Goal: Task Accomplishment & Management: Use online tool/utility

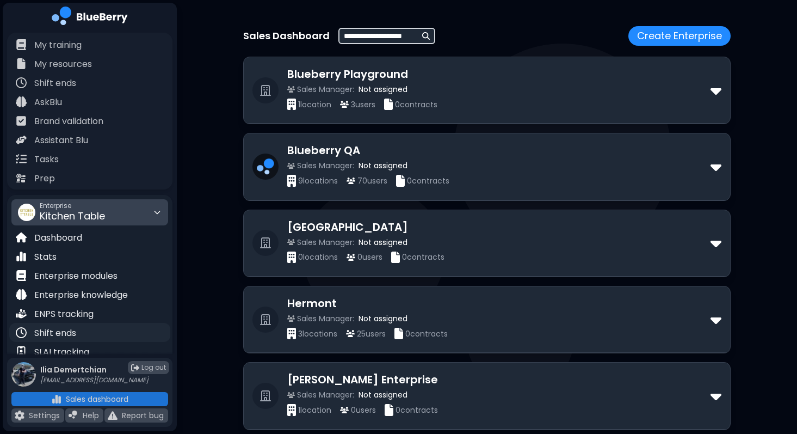
scroll to position [193, 0]
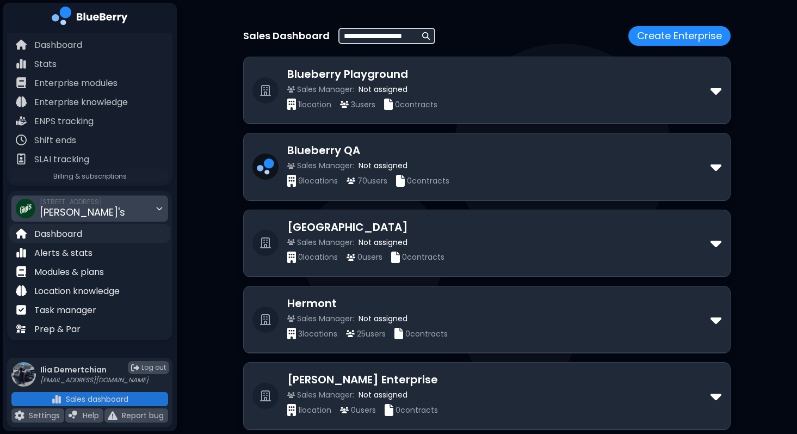
click at [40, 230] on p "Dashboard" at bounding box center [58, 233] width 48 height 13
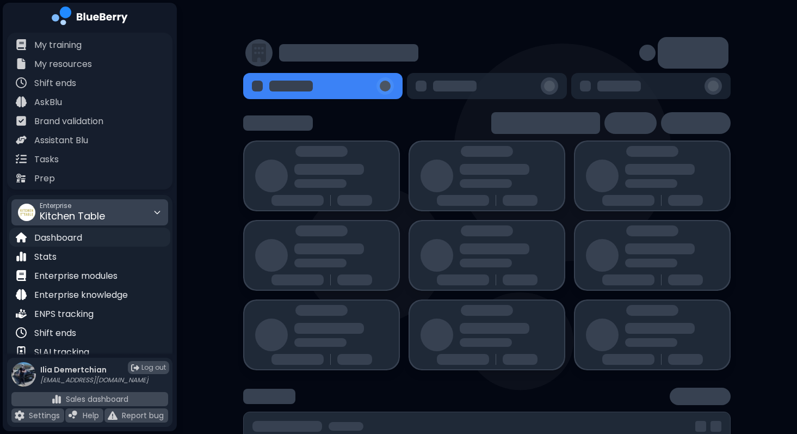
click at [102, 242] on div "Dashboard" at bounding box center [89, 236] width 161 height 19
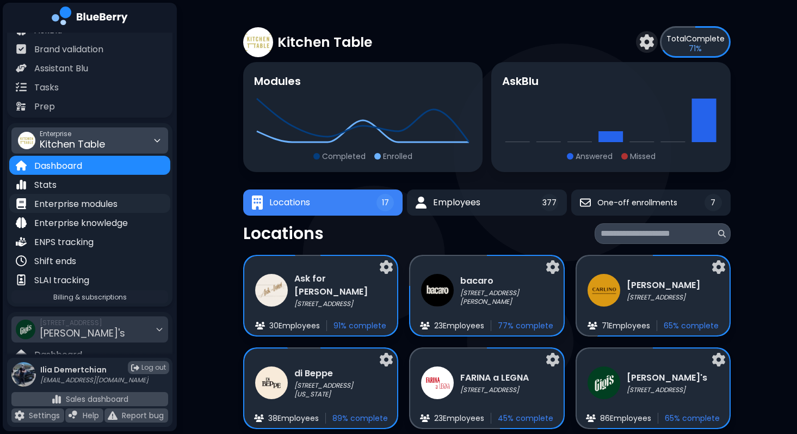
scroll to position [193, 0]
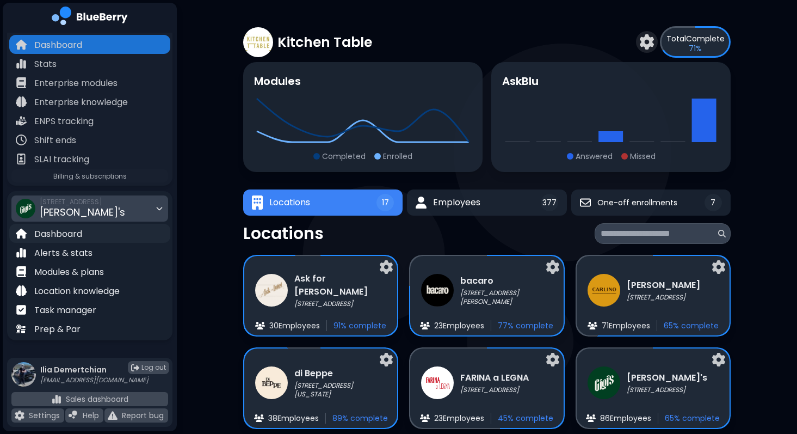
click at [80, 231] on p "Dashboard" at bounding box center [58, 233] width 48 height 13
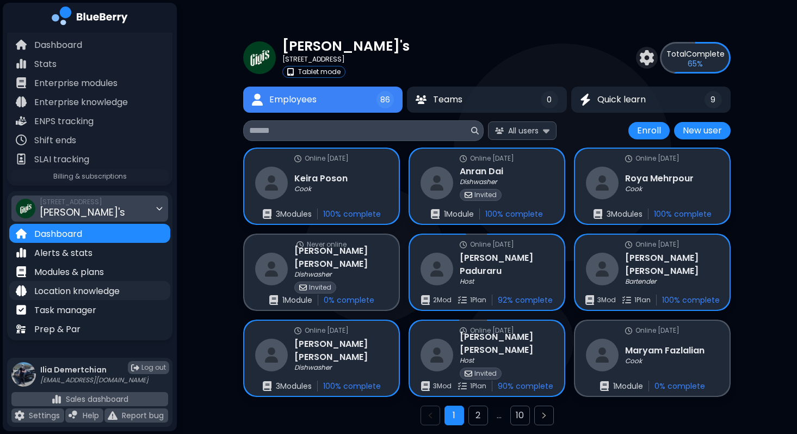
click at [55, 286] on p "Location knowledge" at bounding box center [76, 291] width 85 height 13
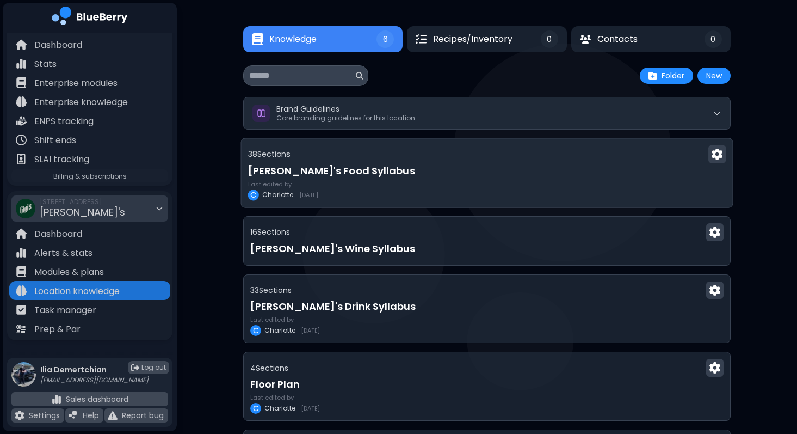
click at [376, 153] on div "38 Section s" at bounding box center [487, 154] width 478 height 18
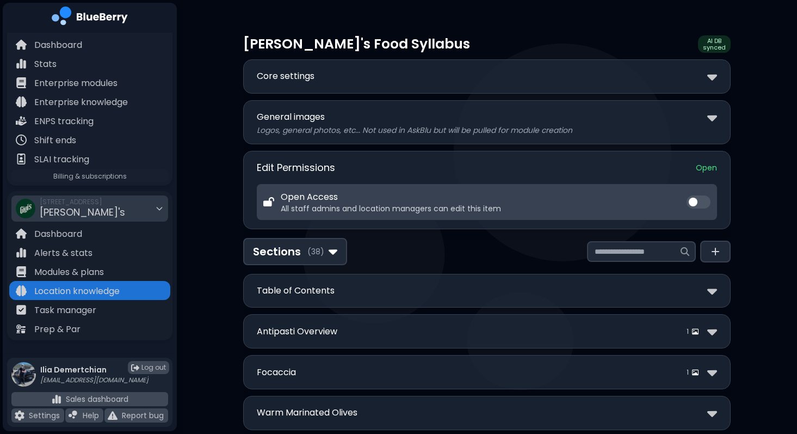
click at [407, 76] on div "Core settings" at bounding box center [487, 77] width 460 height 16
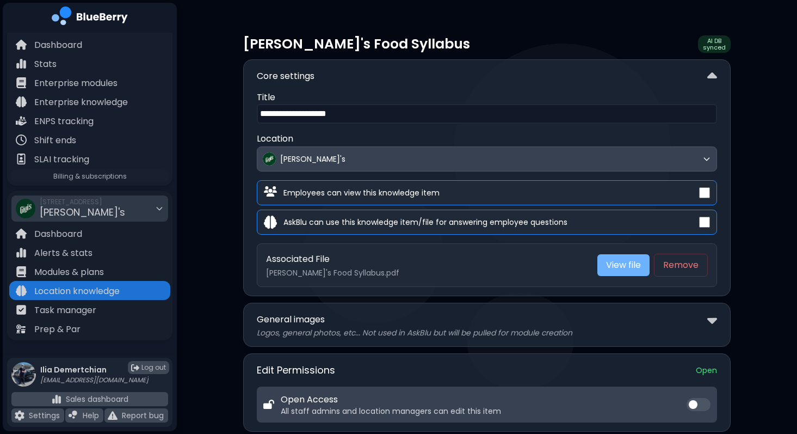
click at [623, 268] on link "View file" at bounding box center [623, 265] width 52 height 22
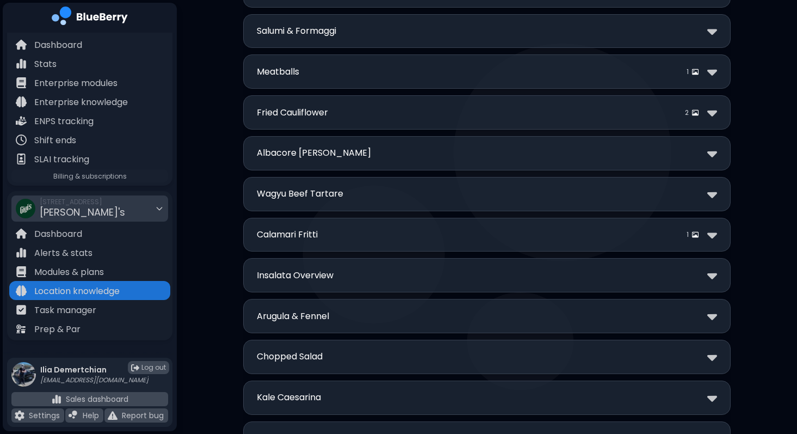
scroll to position [666, 0]
click at [398, 243] on div "**********" at bounding box center [486, 234] width 487 height 34
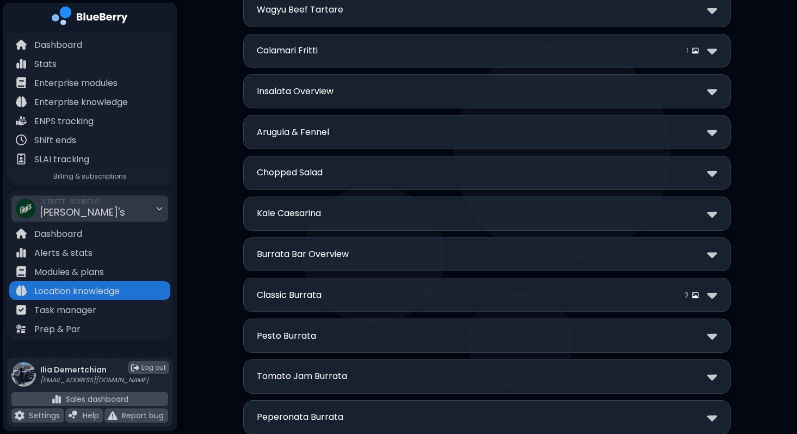
scroll to position [837, 0]
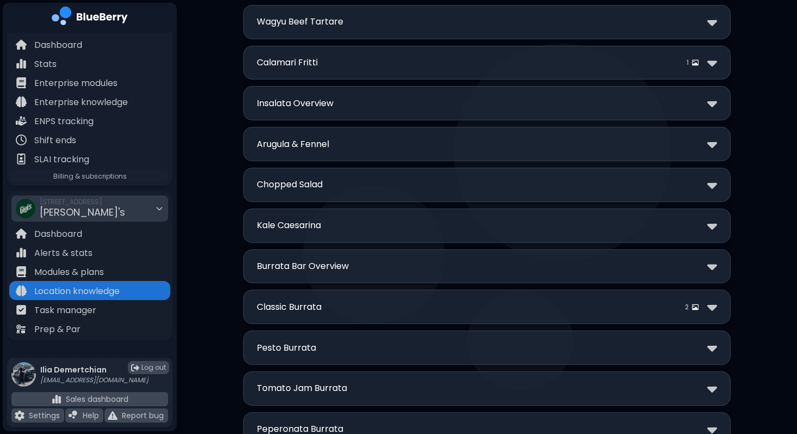
click at [388, 61] on div "Calamari Fritti 1" at bounding box center [487, 63] width 460 height 16
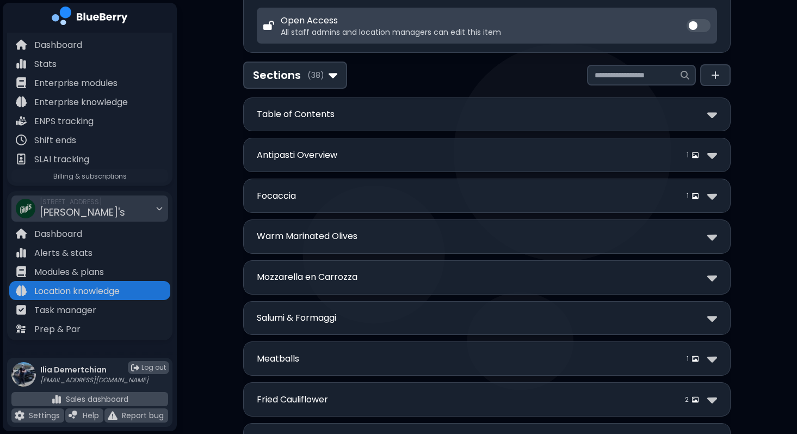
scroll to position [0, 0]
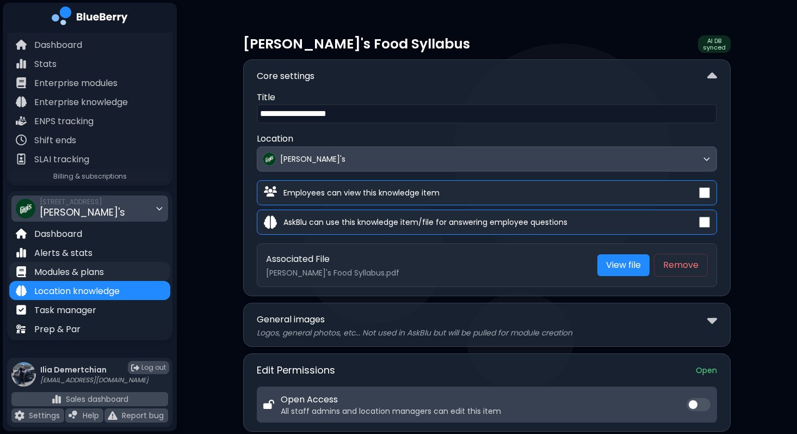
click at [113, 268] on div "Modules & plans" at bounding box center [89, 271] width 161 height 19
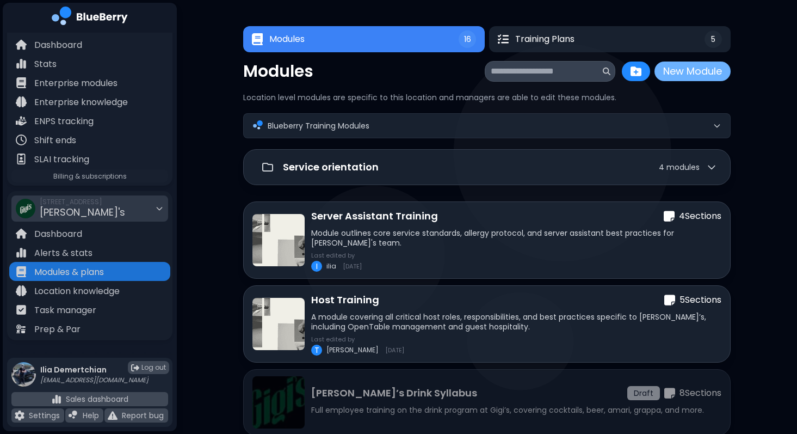
click at [693, 76] on button "New Module" at bounding box center [692, 71] width 76 height 20
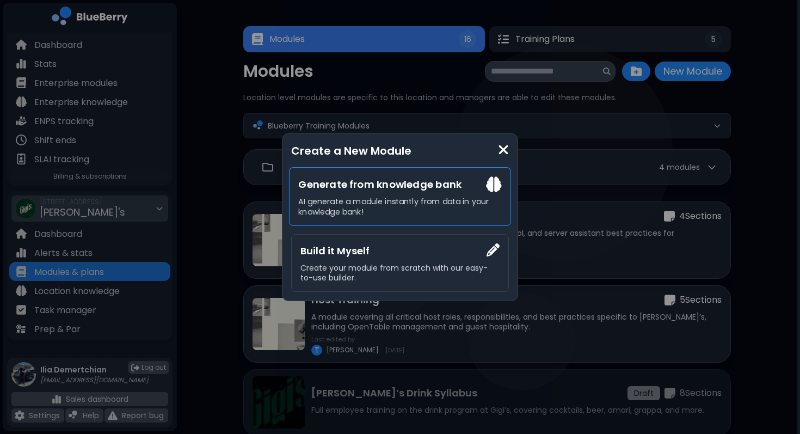
click at [414, 186] on h3 "Generate from knowledge bank" at bounding box center [399, 184] width 203 height 16
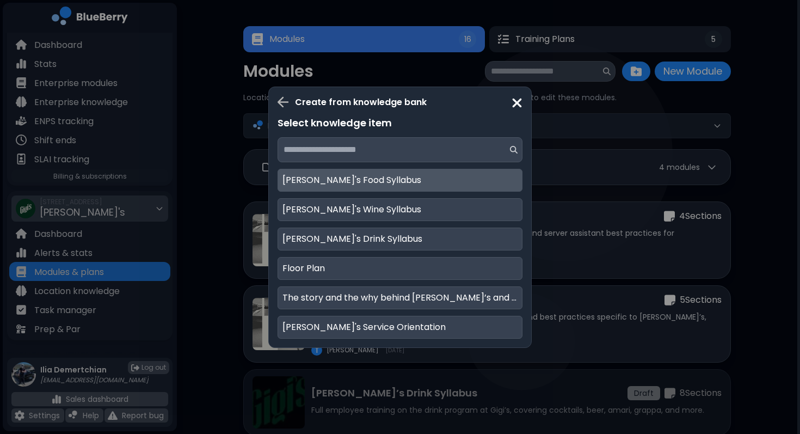
click at [400, 181] on div "Gigi's Food Syllabus" at bounding box center [399, 180] width 245 height 23
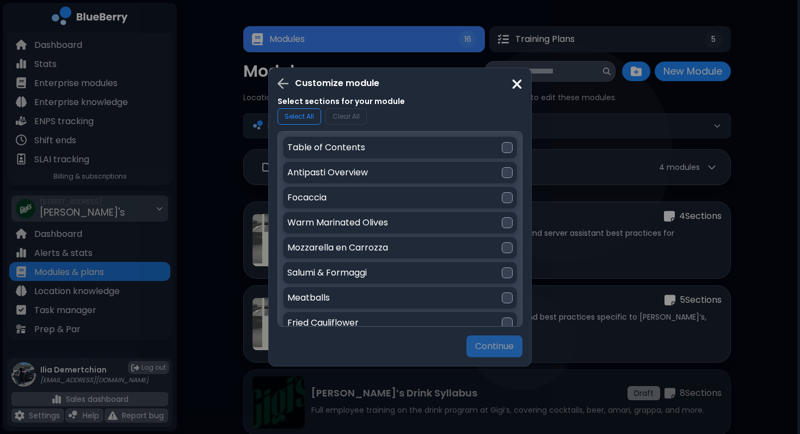
click at [459, 268] on div "Salumi & Formaggi" at bounding box center [394, 272] width 214 height 13
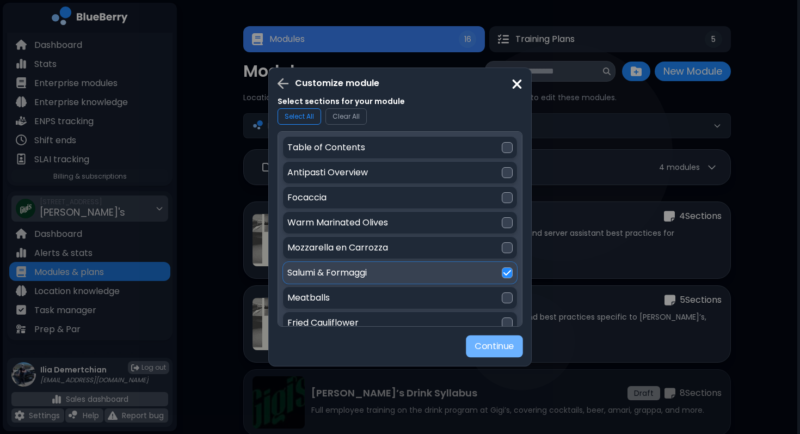
click at [482, 339] on button "Continue" at bounding box center [494, 346] width 57 height 22
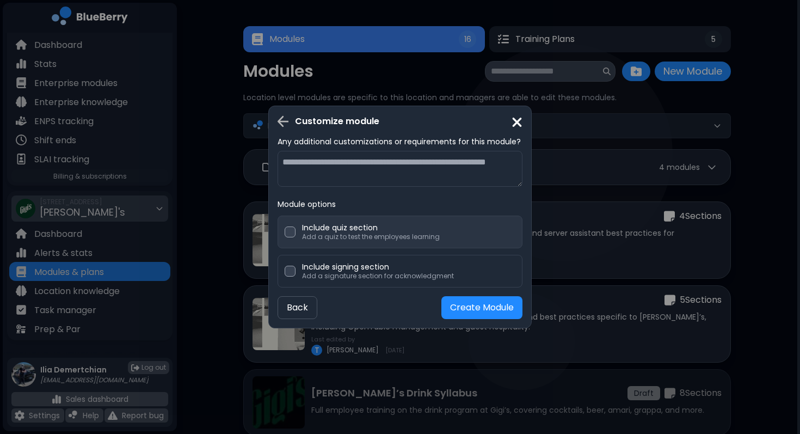
click at [377, 230] on p "Include quiz section" at bounding box center [371, 228] width 138 height 10
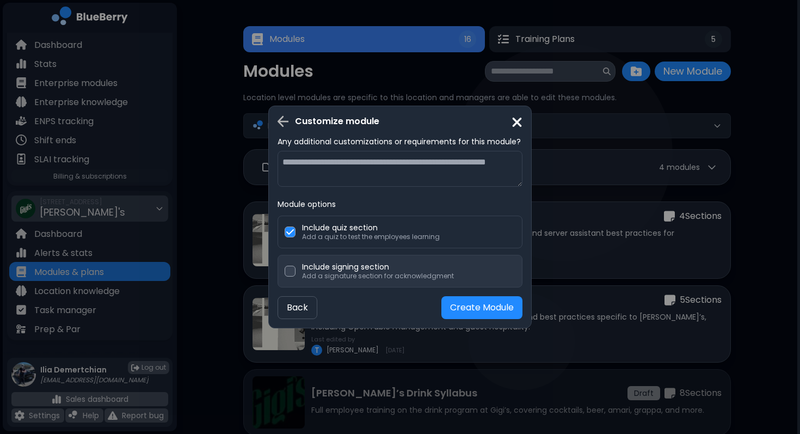
click at [350, 281] on div "Include signing section Add a signature section for acknowledgment" at bounding box center [399, 271] width 245 height 33
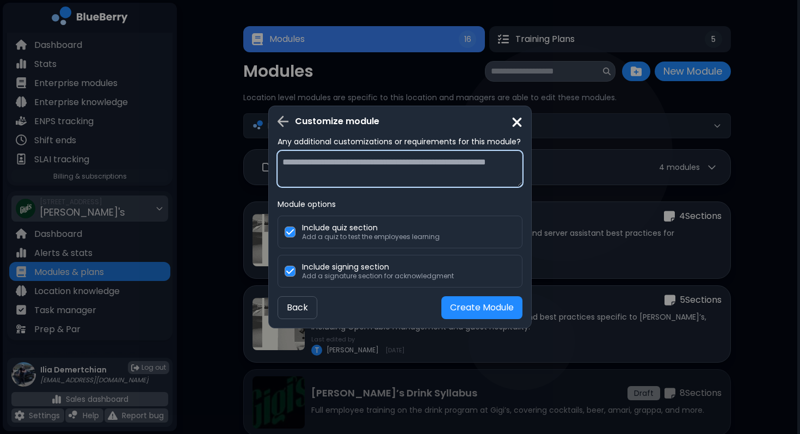
click at [367, 174] on textarea at bounding box center [399, 169] width 245 height 36
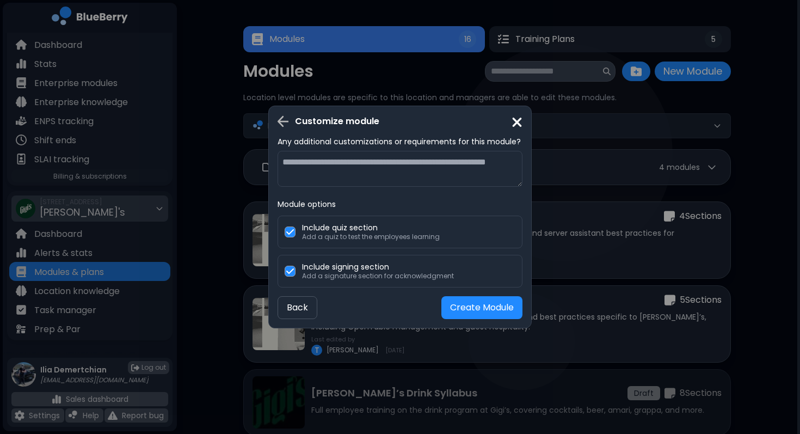
click at [639, 171] on div "Customize module Any additional customizations or requirements for this module?…" at bounding box center [400, 217] width 800 height 434
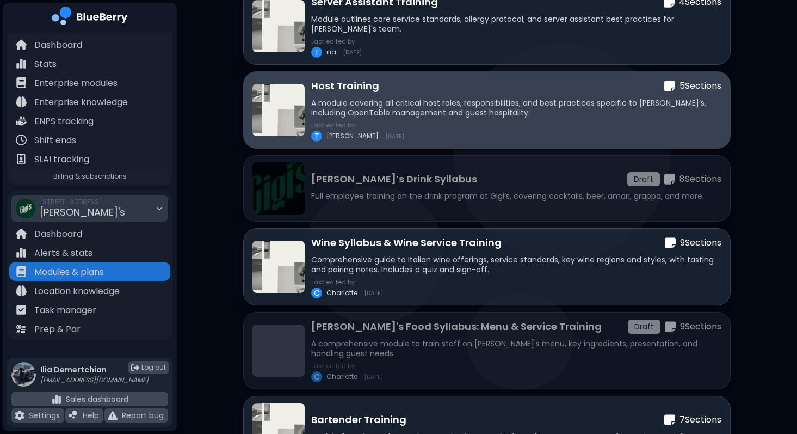
scroll to position [230, 0]
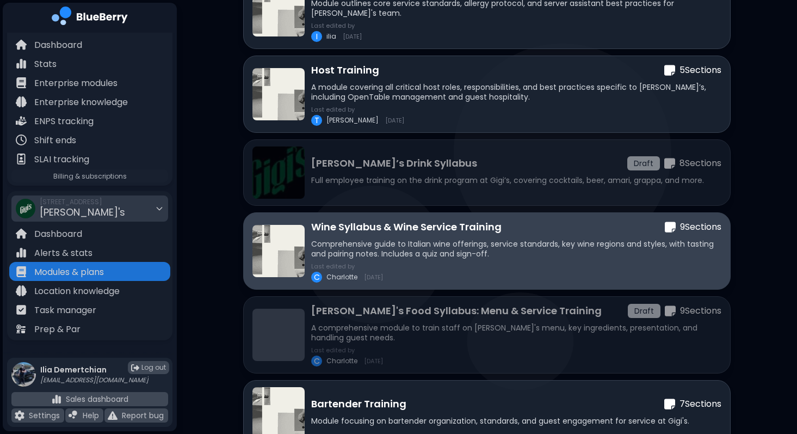
click at [564, 223] on div "Wine Syllabus & Wine Service Training 9 Section s" at bounding box center [516, 226] width 410 height 15
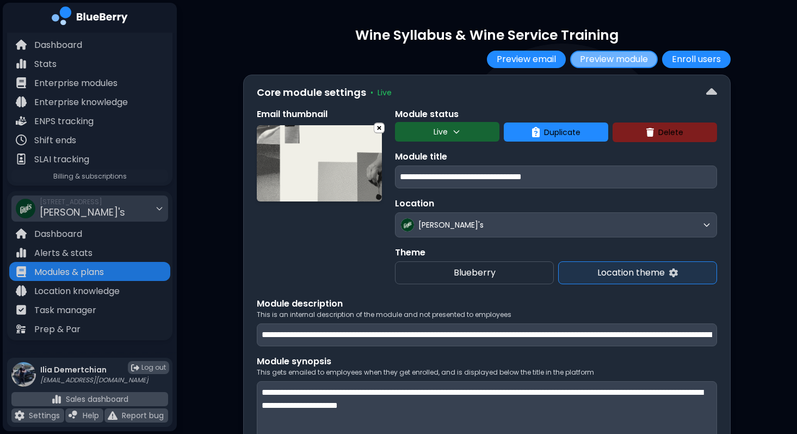
click at [632, 54] on button "Preview module" at bounding box center [614, 59] width 88 height 17
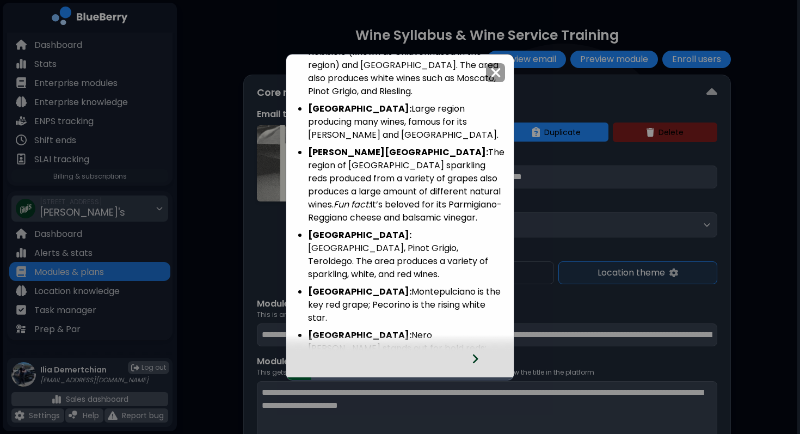
scroll to position [778, 0]
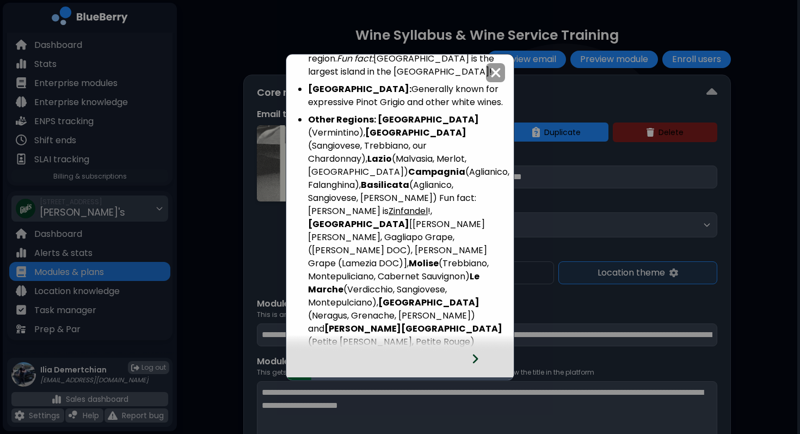
click at [477, 359] on icon at bounding box center [475, 359] width 8 height 12
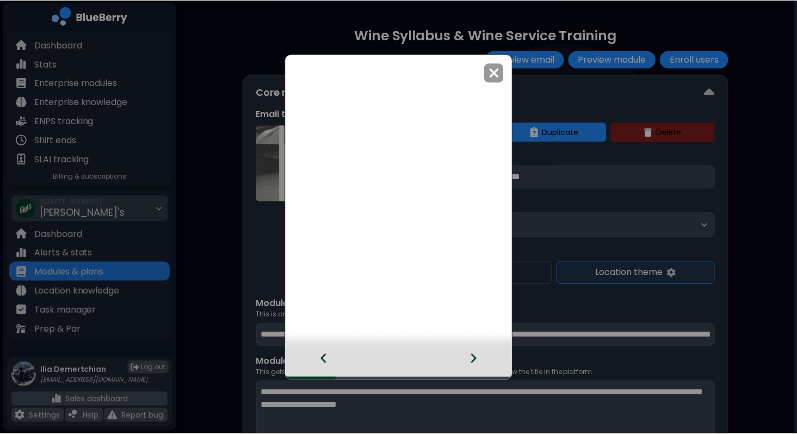
scroll to position [0, 0]
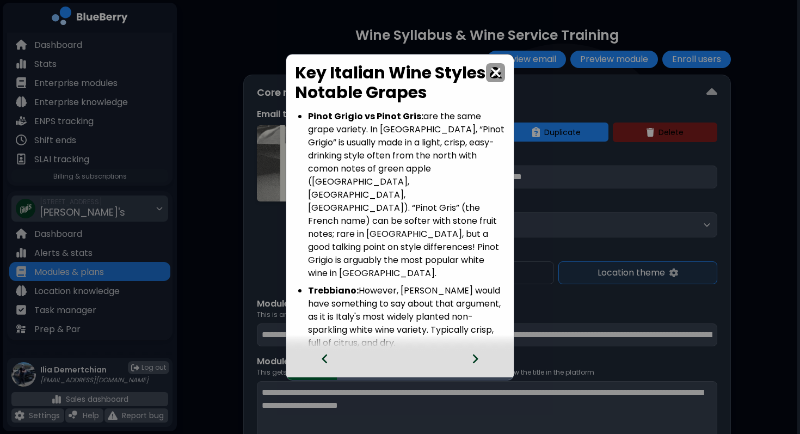
click at [477, 359] on icon at bounding box center [475, 359] width 8 height 12
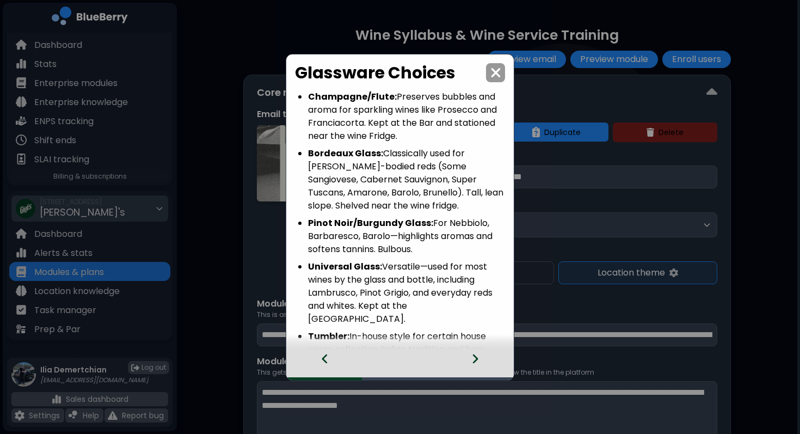
click at [477, 359] on icon at bounding box center [475, 359] width 8 height 12
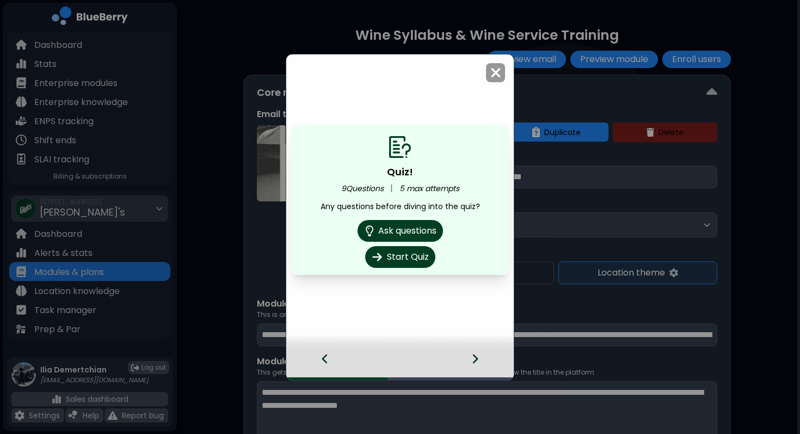
click at [561, 276] on div "Quiz! 9 Questions | 5 max attempts Any questions before diving into the quiz? A…" at bounding box center [400, 217] width 800 height 434
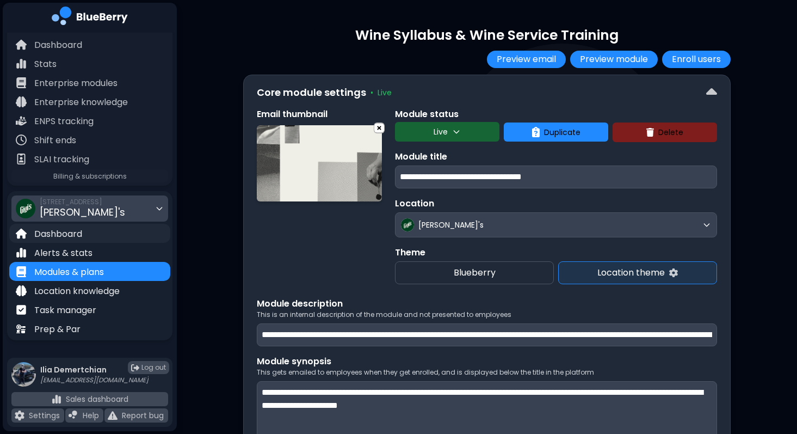
click at [55, 239] on p "Dashboard" at bounding box center [58, 233] width 48 height 13
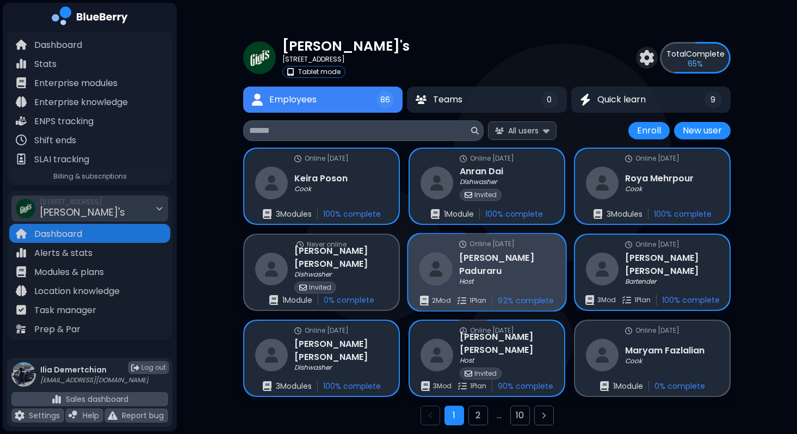
click at [509, 265] on h3 "Nicholas Paduraru" at bounding box center [506, 264] width 95 height 27
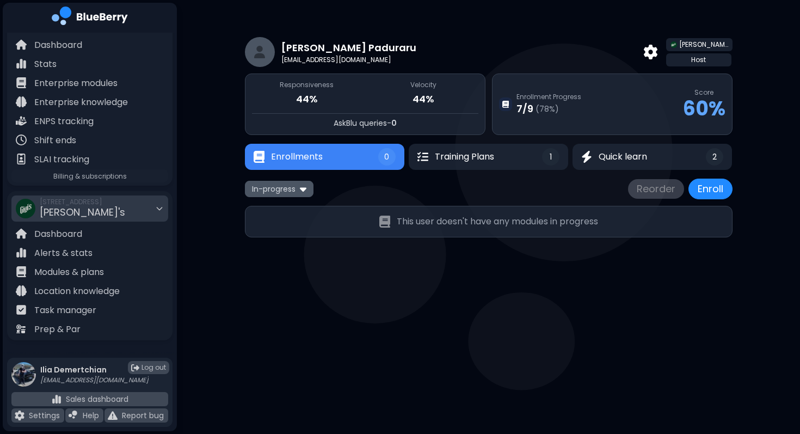
click at [279, 188] on span "In-progress" at bounding box center [274, 189] width 44 height 10
click at [280, 209] on button "All" at bounding box center [279, 210] width 63 height 16
click at [515, 165] on button "Training Plans 1" at bounding box center [487, 157] width 161 height 26
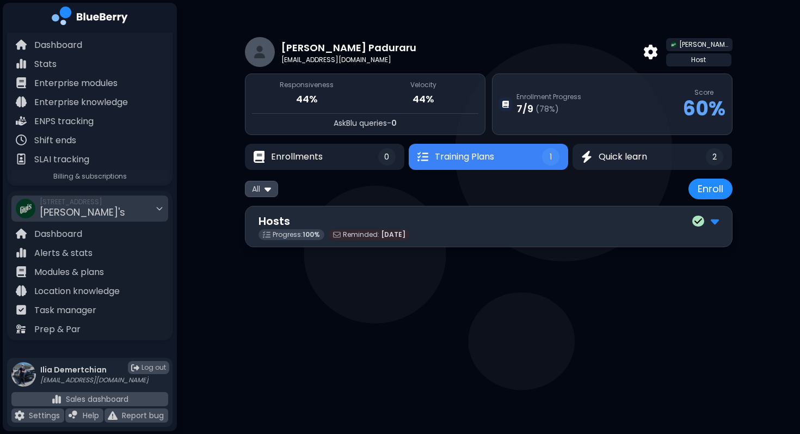
click at [483, 222] on div "Hosts" at bounding box center [488, 221] width 460 height 16
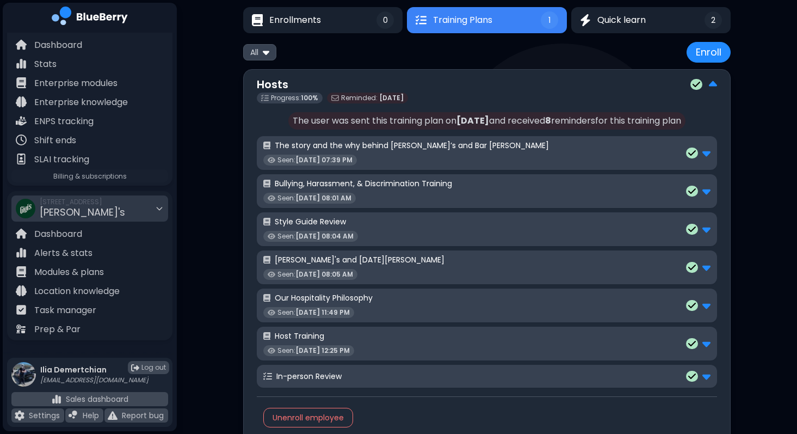
scroll to position [178, 0]
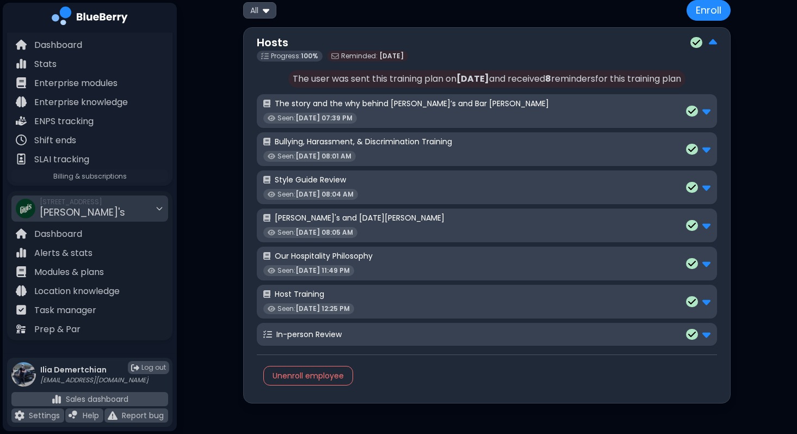
click at [545, 190] on div "Style Guide Review Seen: Jul 17, 08:04 AM" at bounding box center [486, 187] width 447 height 25
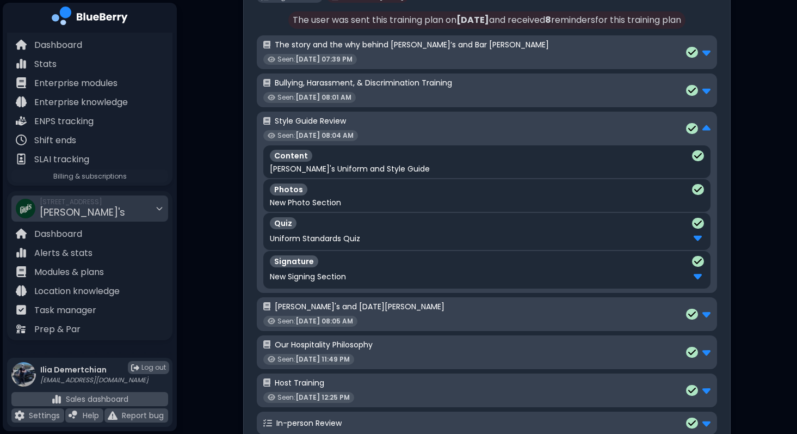
scroll to position [243, 0]
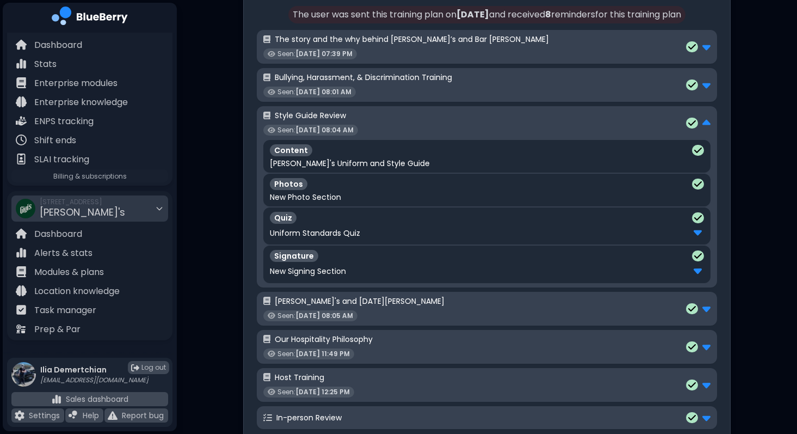
click at [490, 236] on div "Uniform Standards Quiz" at bounding box center [487, 233] width 434 height 14
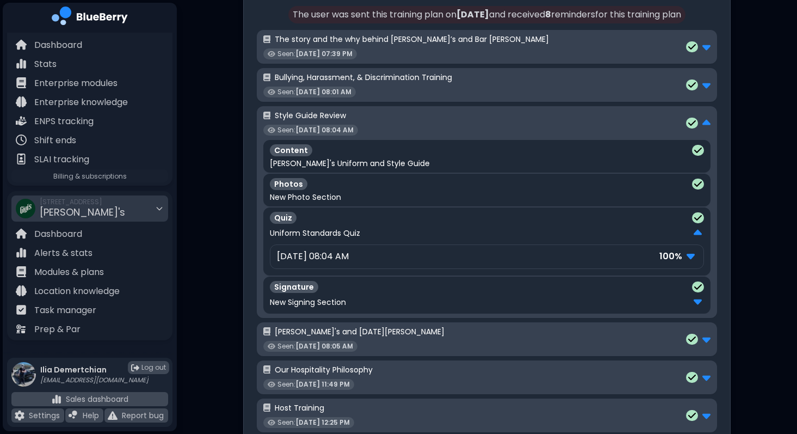
click at [459, 266] on div "Jul 17, 08:04 AM 100 %" at bounding box center [487, 256] width 434 height 24
click at [471, 258] on div "Jul 17, 08:04 AM 100 %" at bounding box center [487, 256] width 420 height 14
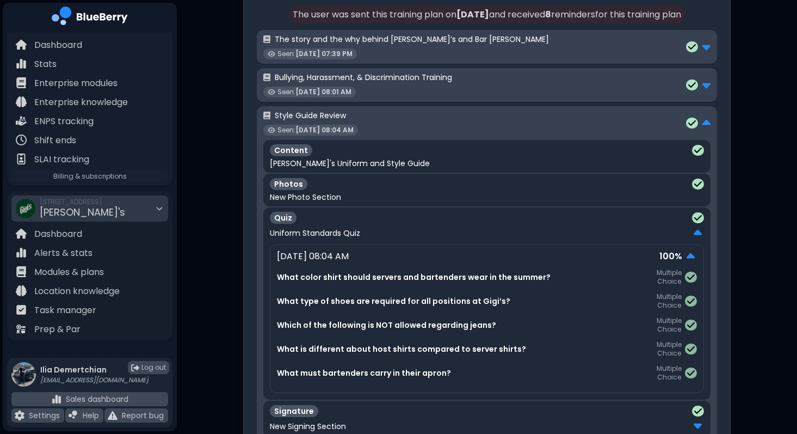
scroll to position [286, 0]
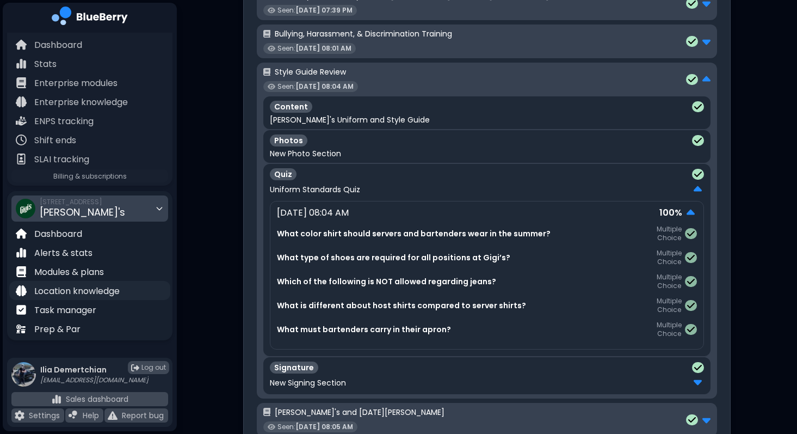
click at [123, 282] on div "Location knowledge" at bounding box center [89, 290] width 161 height 19
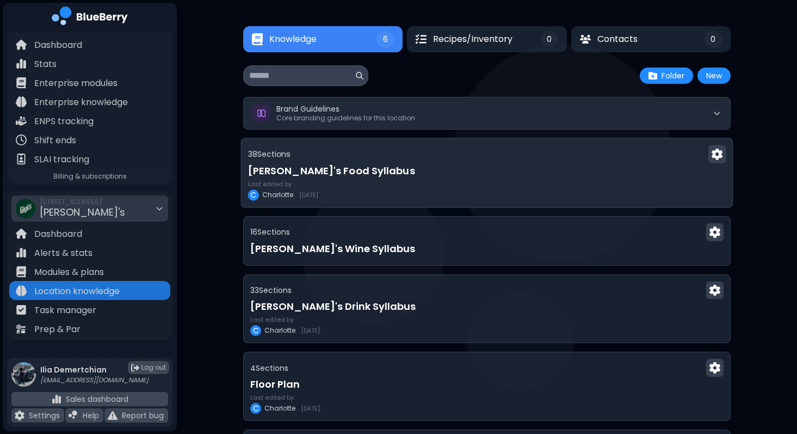
click at [409, 169] on h3 "Gigi's Food Syllabus" at bounding box center [487, 170] width 478 height 15
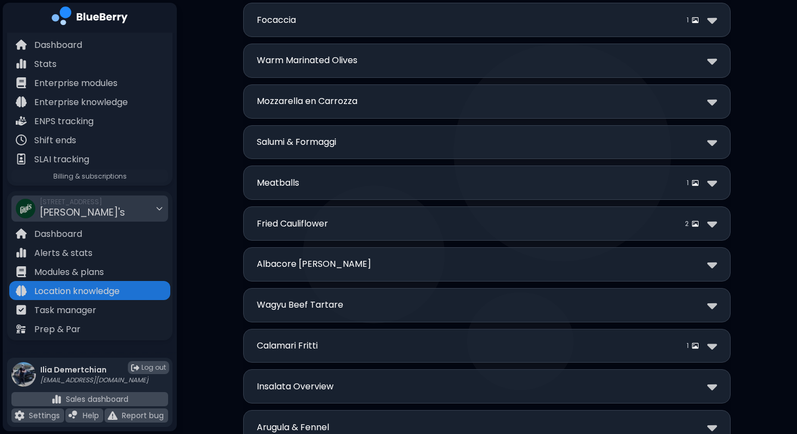
scroll to position [374, 0]
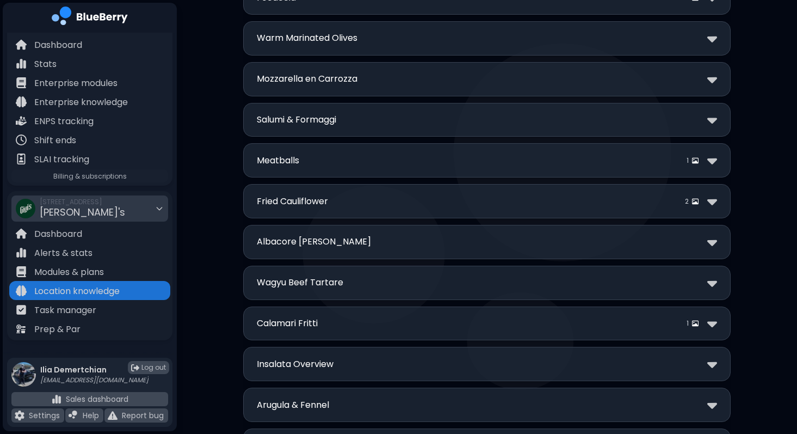
click at [299, 157] on div "Meatballs 1" at bounding box center [487, 160] width 460 height 16
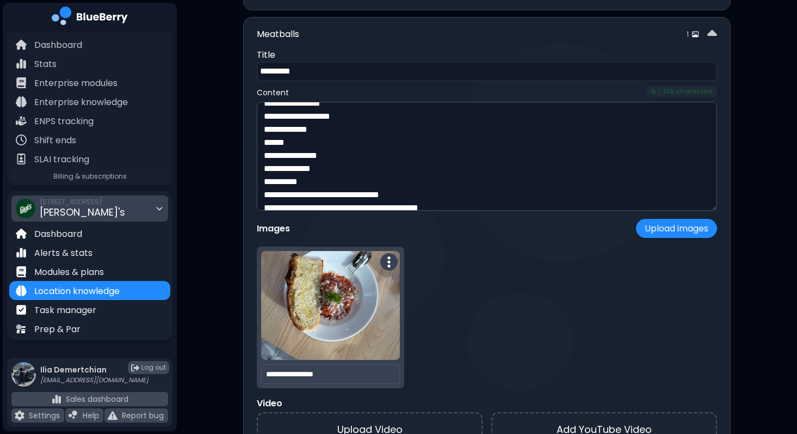
scroll to position [0, 0]
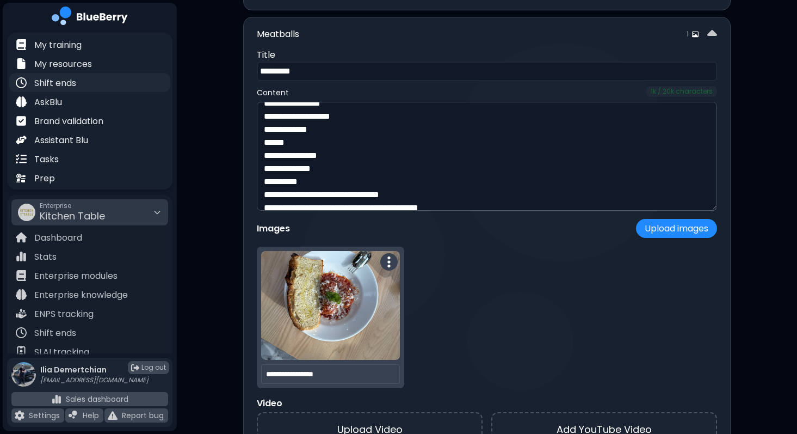
click at [84, 88] on div "Shift ends" at bounding box center [89, 82] width 161 height 19
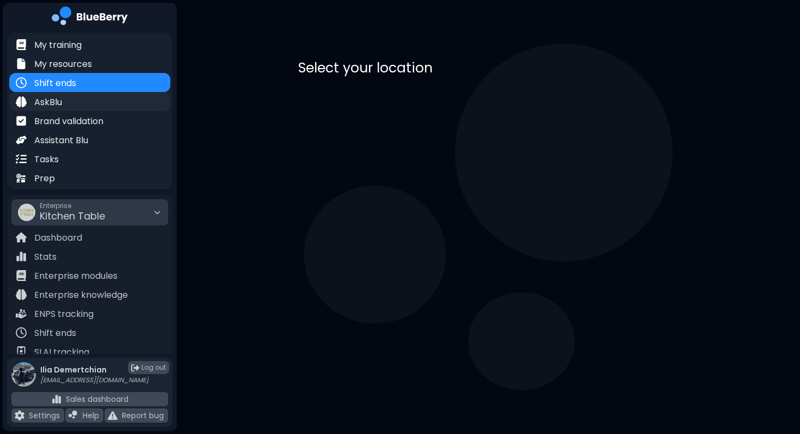
click at [67, 108] on div "AskBlu" at bounding box center [89, 101] width 161 height 19
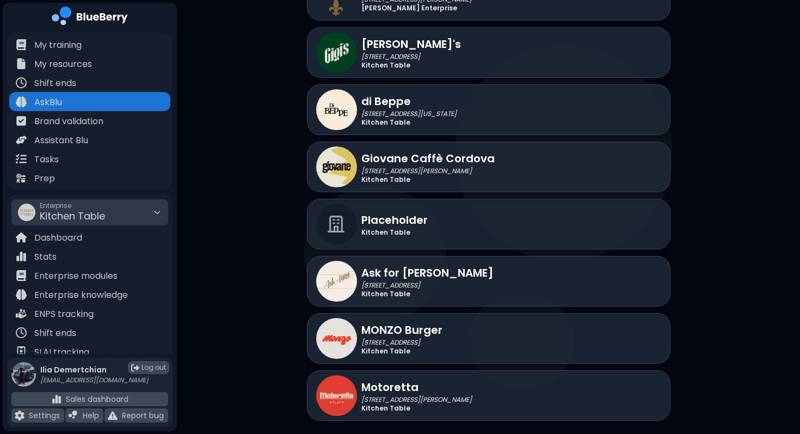
scroll to position [813, 0]
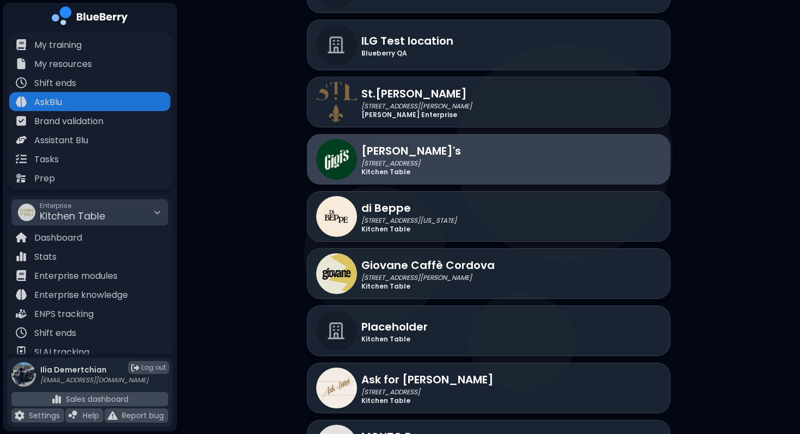
click at [481, 147] on div "Gigi's 2968 Christmas Way Kitchen Table" at bounding box center [488, 159] width 363 height 51
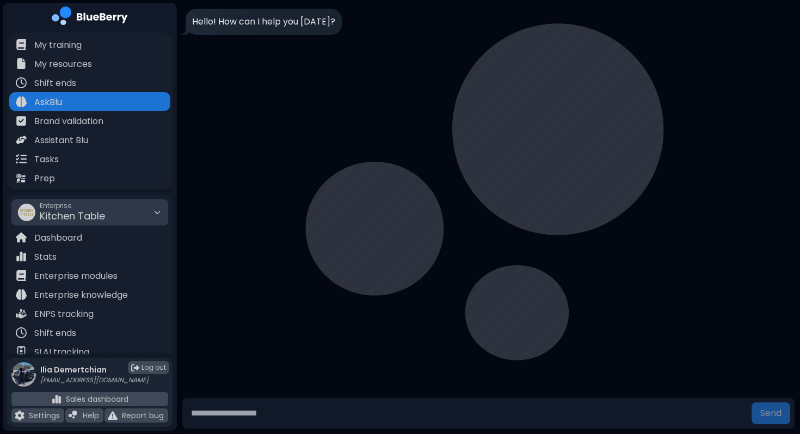
click at [331, 412] on input "text" at bounding box center [467, 413] width 560 height 22
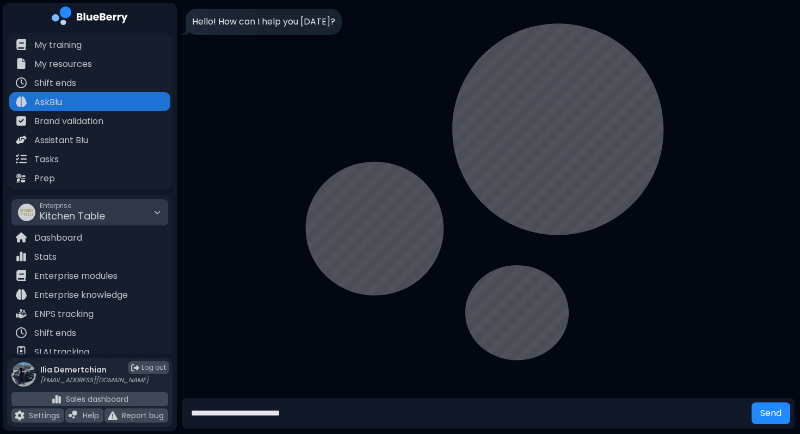
type input "**********"
click at [751, 402] on button "Send" at bounding box center [770, 413] width 39 height 22
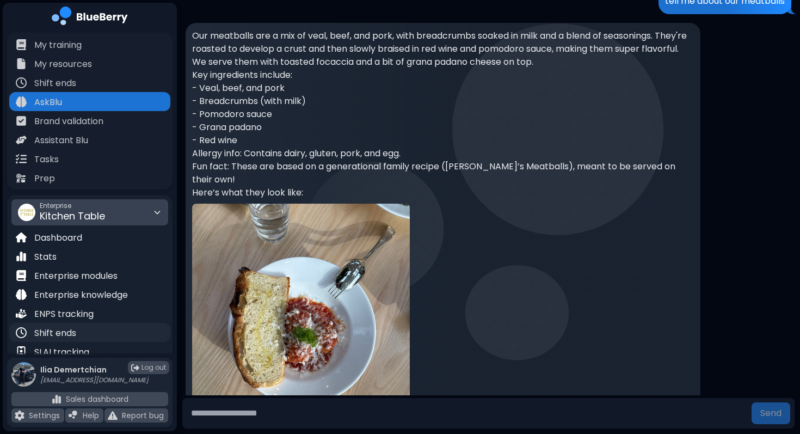
scroll to position [193, 0]
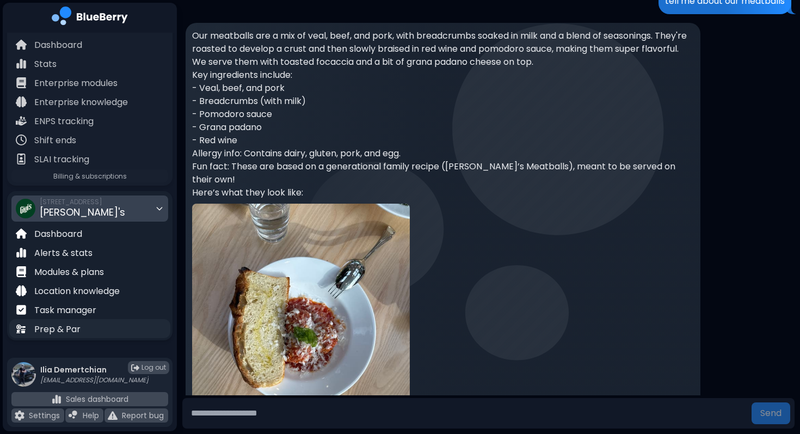
click at [94, 329] on div "Prep & Par" at bounding box center [89, 328] width 161 height 19
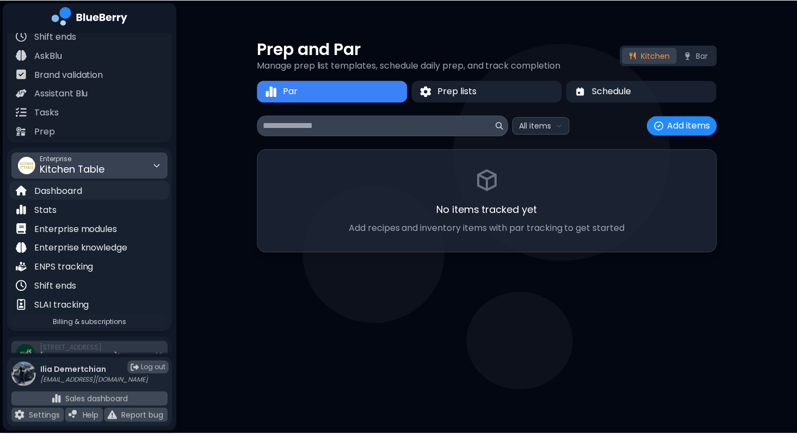
scroll to position [32, 0]
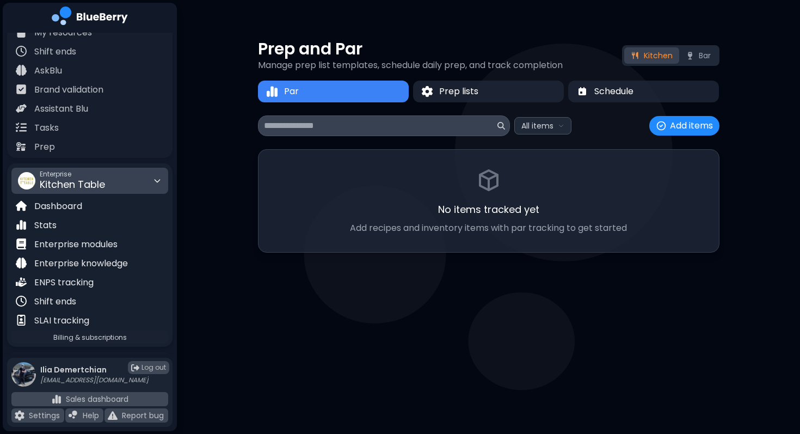
click at [84, 184] on span "Kitchen Table" at bounding box center [72, 184] width 65 height 14
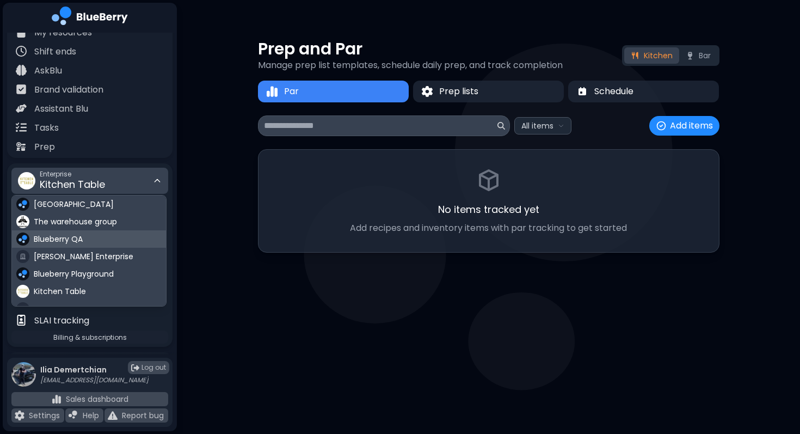
click at [87, 240] on div "Blueberry QA" at bounding box center [89, 238] width 154 height 17
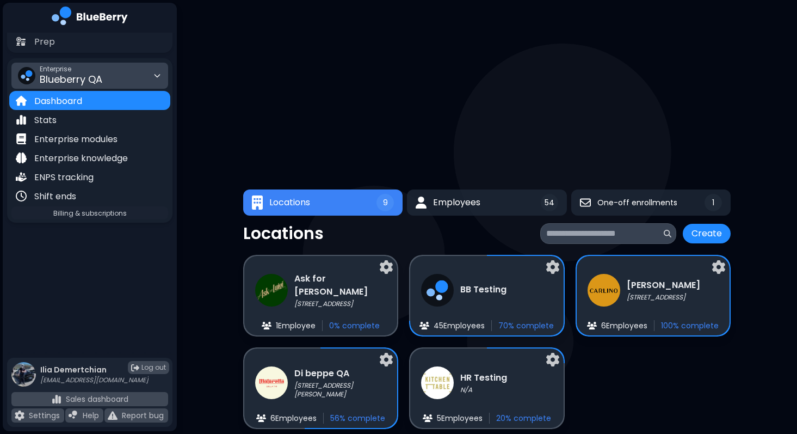
scroll to position [157, 0]
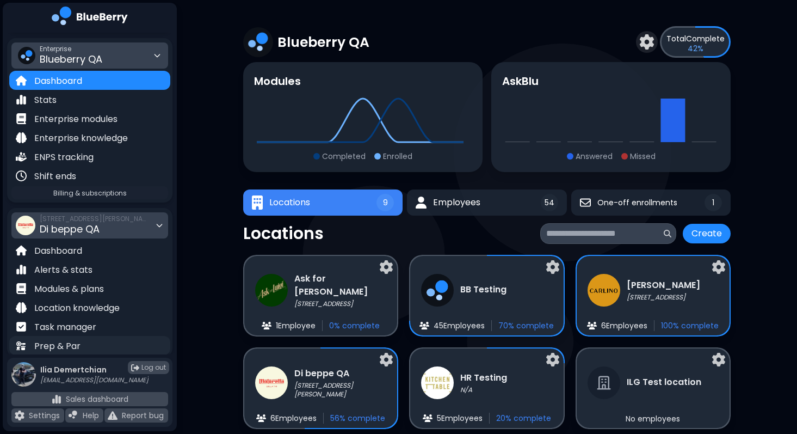
click at [76, 342] on p "Prep & Par" at bounding box center [57, 345] width 46 height 13
